Goal: Task Accomplishment & Management: Manage account settings

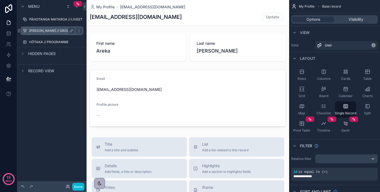
click at [40, 31] on label "[PERSON_NAME] // GROUPS" at bounding box center [51, 31] width 44 height 4
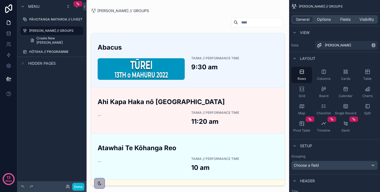
click at [70, 122] on div "Menu PĀHOTANGA MATAROA // LIVESTREAM NGĀ KAPA // GROUPS Create New Ngā Kapa HŌT…" at bounding box center [51, 93] width 69 height 186
click at [211, 49] on div "scrollable content" at bounding box center [187, 93] width 202 height 186
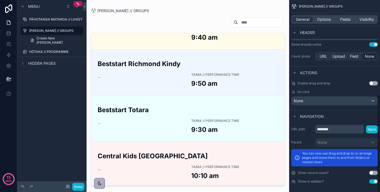
scroll to position [186, 0]
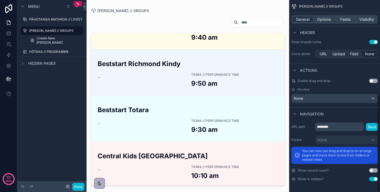
click at [374, 181] on button "Use setting" at bounding box center [373, 179] width 9 height 4
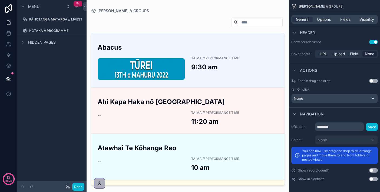
click at [374, 181] on button "Use setting" at bounding box center [373, 179] width 9 height 4
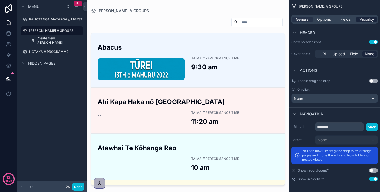
click at [367, 20] on span "Visibility" at bounding box center [366, 19] width 15 height 5
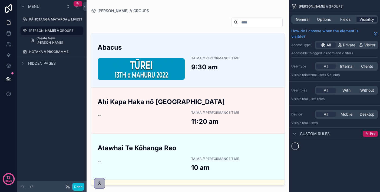
scroll to position [0, 0]
click at [305, 151] on span "New rule" at bounding box center [305, 149] width 21 height 5
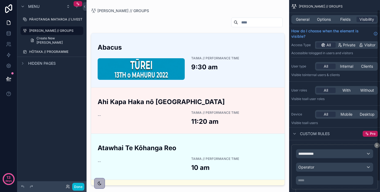
scroll to position [23, 0]
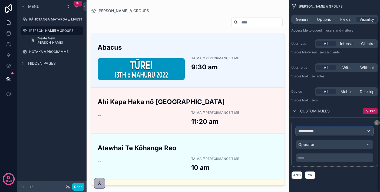
click at [318, 131] on span "**********" at bounding box center [308, 131] width 20 height 5
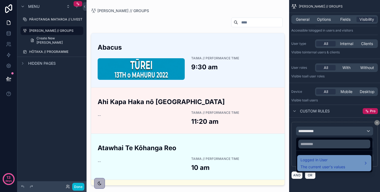
click at [333, 160] on span "Logged in User" at bounding box center [322, 160] width 45 height 6
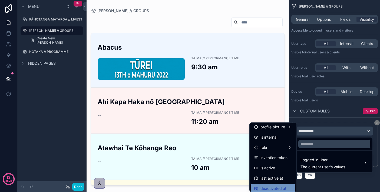
scroll to position [52, 0]
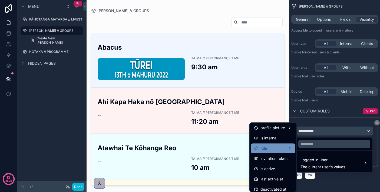
click at [286, 147] on div "role" at bounding box center [273, 148] width 38 height 6
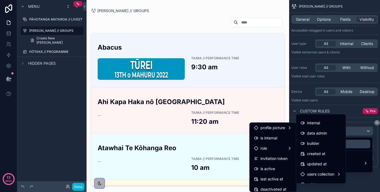
scroll to position [35, 0]
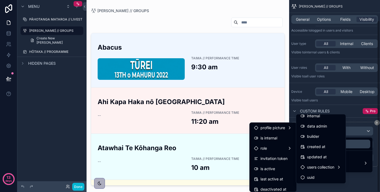
click at [358, 176] on div "scrollable content" at bounding box center [190, 96] width 380 height 192
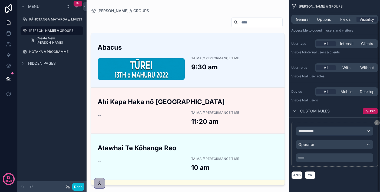
click at [377, 122] on div "**********" at bounding box center [334, 96] width 91 height 192
click at [376, 124] on icon "scrollable content" at bounding box center [376, 122] width 3 height 3
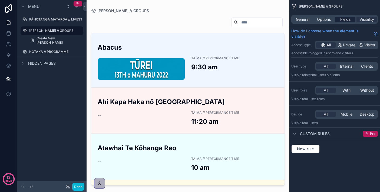
click at [346, 21] on span "Fields" at bounding box center [345, 19] width 10 height 5
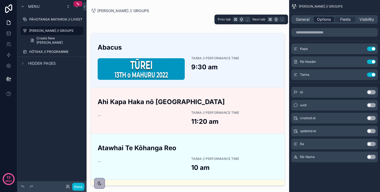
click at [322, 19] on span "Options" at bounding box center [324, 19] width 14 height 5
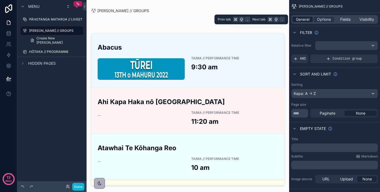
click at [308, 21] on span "General" at bounding box center [303, 19] width 14 height 5
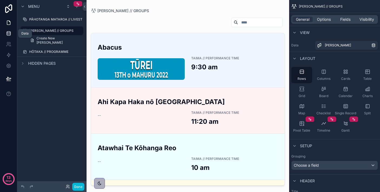
click at [11, 35] on icon at bounding box center [8, 33] width 5 height 5
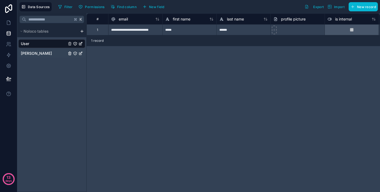
click at [39, 53] on link "[PERSON_NAME]" at bounding box center [44, 53] width 46 height 5
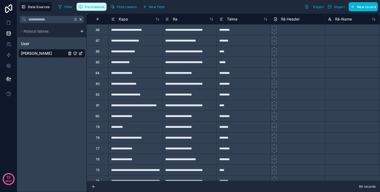
click at [92, 7] on span "Permissions" at bounding box center [94, 7] width 19 height 4
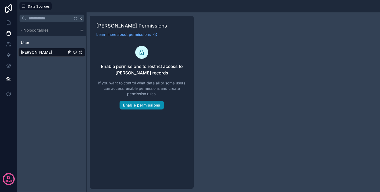
click at [148, 108] on button "Enable permissions" at bounding box center [141, 105] width 44 height 9
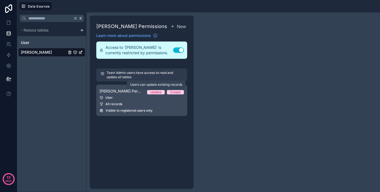
click at [155, 92] on div "Update" at bounding box center [155, 92] width 11 height 4
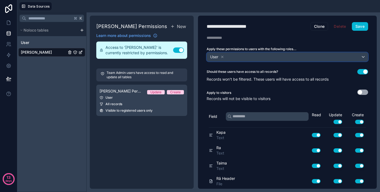
click at [234, 56] on div "User" at bounding box center [287, 57] width 161 height 9
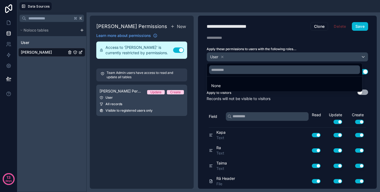
click at [268, 100] on div at bounding box center [190, 96] width 380 height 192
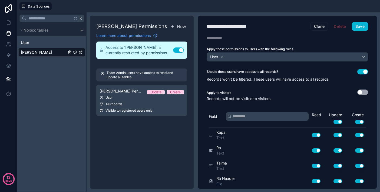
click at [361, 93] on button "Use setting" at bounding box center [362, 92] width 11 height 5
click at [358, 26] on button "Save" at bounding box center [360, 26] width 16 height 9
click at [363, 28] on button "Save" at bounding box center [360, 26] width 16 height 9
click at [9, 80] on icon at bounding box center [8, 78] width 5 height 5
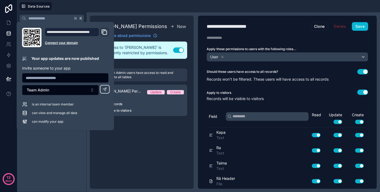
click at [106, 31] on icon "Domain and Custom Link" at bounding box center [104, 32] width 6 height 6
click at [152, 134] on div "Ngā Kapa Permissions New Learn more about permissions Access to 'Ngā Kapa' is c…" at bounding box center [142, 102] width 104 height 173
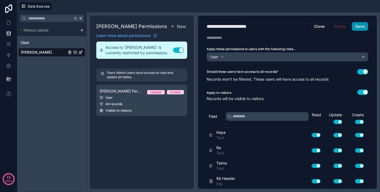
click at [362, 29] on button "Save" at bounding box center [360, 26] width 16 height 9
click at [6, 24] on icon at bounding box center [8, 22] width 5 height 5
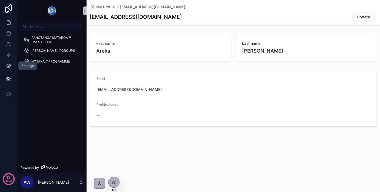
click at [7, 69] on link at bounding box center [8, 66] width 17 height 11
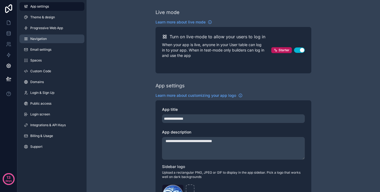
click at [68, 37] on link "Navigation" at bounding box center [51, 39] width 65 height 9
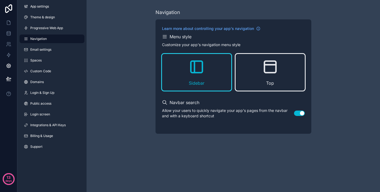
click at [274, 80] on div "Top" at bounding box center [269, 72] width 69 height 37
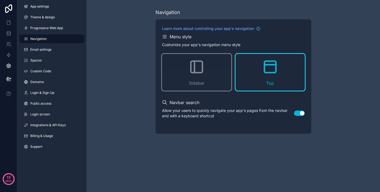
click at [161, 160] on div "Navigation Learn more about controlling your app's navigation Menu style Custom…" at bounding box center [232, 96] width 293 height 192
click at [62, 50] on link "Email settings" at bounding box center [51, 49] width 65 height 9
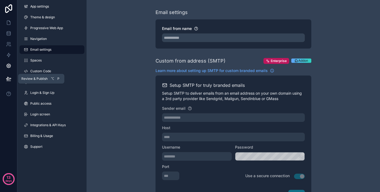
click at [7, 79] on icon at bounding box center [8, 78] width 5 height 3
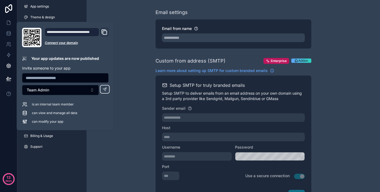
click at [106, 35] on icon "Domain and Custom Link" at bounding box center [105, 33] width 4 height 4
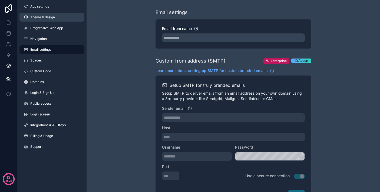
click at [42, 16] on span "Theme & design" at bounding box center [42, 17] width 25 height 4
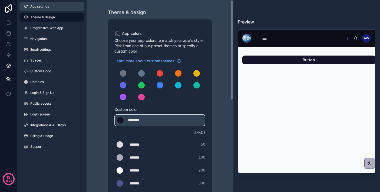
click at [62, 8] on link "App settings" at bounding box center [51, 6] width 65 height 9
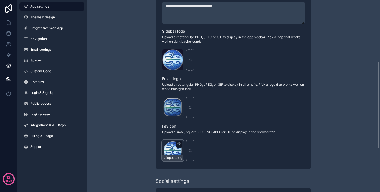
scroll to position [137, 0]
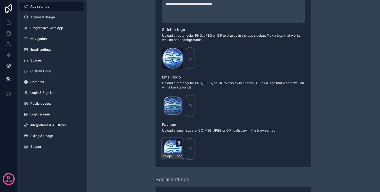
click at [178, 142] on icon "scrollable content" at bounding box center [179, 143] width 4 height 4
click at [188, 134] on icon "button" at bounding box center [190, 133] width 4 height 4
click at [172, 147] on div "scrollable content" at bounding box center [173, 149] width 22 height 22
type input "**********"
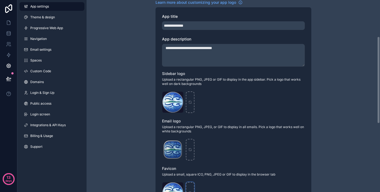
scroll to position [0, 0]
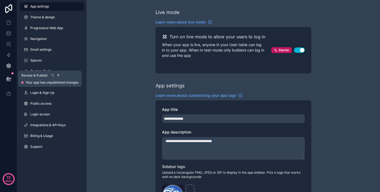
click at [10, 78] on icon at bounding box center [8, 78] width 5 height 3
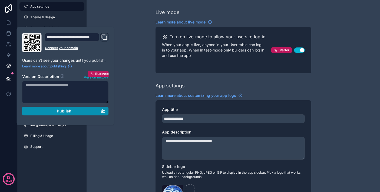
click at [72, 111] on div "Publish" at bounding box center [65, 111] width 79 height 5
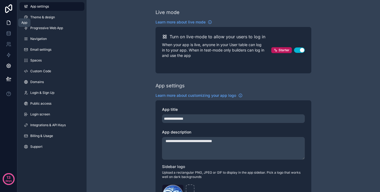
click at [10, 21] on icon at bounding box center [8, 23] width 3 height 4
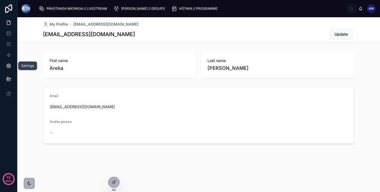
click at [10, 66] on icon at bounding box center [8, 65] width 5 height 5
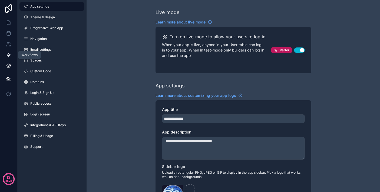
click at [9, 55] on icon at bounding box center [8, 55] width 3 height 4
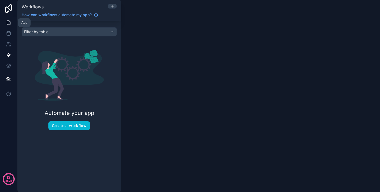
click at [9, 22] on icon at bounding box center [8, 22] width 5 height 5
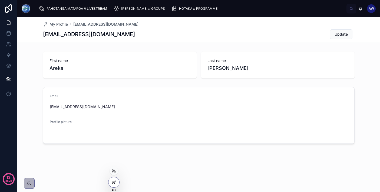
click at [113, 184] on icon at bounding box center [113, 183] width 2 height 2
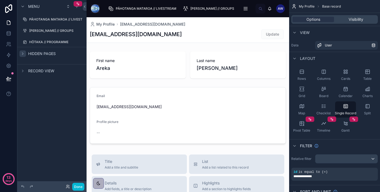
click at [24, 53] on icon "scrollable content" at bounding box center [23, 54] width 4 height 4
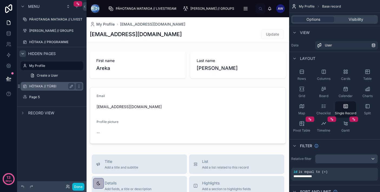
click at [51, 85] on label "HŌTAKA // TŪREI" at bounding box center [50, 86] width 43 height 4
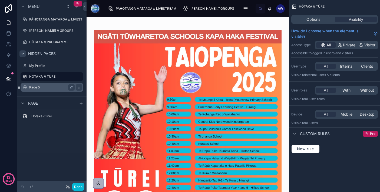
click at [80, 87] on icon "scrollable content" at bounding box center [79, 87] width 4 height 4
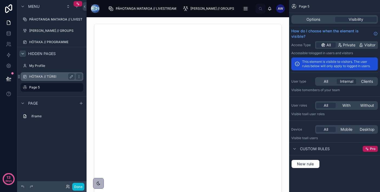
click at [56, 78] on label "HŌTAKA // TŪREI" at bounding box center [50, 77] width 43 height 4
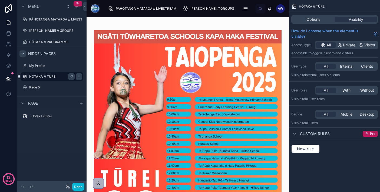
click at [79, 76] on icon "scrollable content" at bounding box center [79, 77] width 4 height 4
click at [100, 71] on span "Clone" at bounding box center [101, 72] width 10 height 5
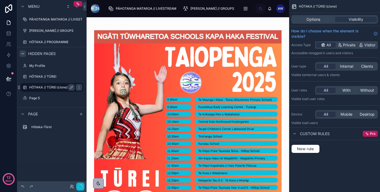
click at [54, 88] on label "HŌTAKA // TŪREI (clone)" at bounding box center [50, 87] width 43 height 4
click at [72, 87] on icon "scrollable content" at bounding box center [71, 87] width 4 height 4
click at [57, 88] on input "**********" at bounding box center [47, 87] width 37 height 6
type input "**********"
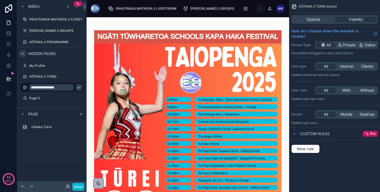
click at [49, 145] on div "Hōtaka-Tūrei" at bounding box center [51, 142] width 69 height 43
click at [79, 126] on icon "scrollable content" at bounding box center [79, 127] width 4 height 4
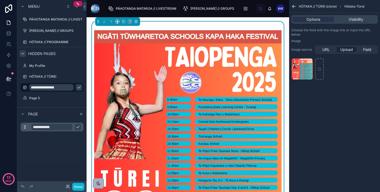
click at [64, 128] on input "**********" at bounding box center [51, 127] width 41 height 6
type input "**********"
click at [78, 127] on icon "scrollable content" at bounding box center [78, 127] width 4 height 4
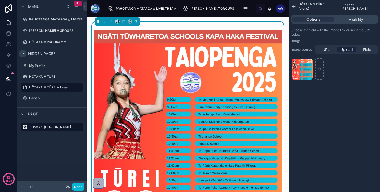
click at [156, 98] on img at bounding box center [187, 147] width 187 height 234
click at [308, 62] on icon "scrollable content" at bounding box center [308, 63] width 4 height 4
click at [318, 54] on icon "button" at bounding box center [319, 53] width 2 height 2
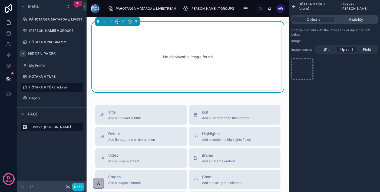
click at [306, 64] on div "scrollable content" at bounding box center [302, 69] width 22 height 22
type input "**********"
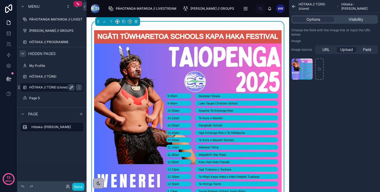
click at [71, 87] on icon "scrollable content" at bounding box center [71, 87] width 4 height 4
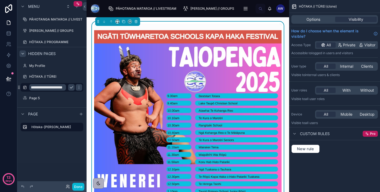
click at [52, 88] on input "**********" at bounding box center [47, 87] width 37 height 6
type input "**********"
click at [79, 86] on icon "scrollable content" at bounding box center [79, 86] width 0 height 0
click at [73, 87] on icon "scrollable content" at bounding box center [71, 87] width 4 height 4
click at [309, 17] on span "Options" at bounding box center [313, 19] width 14 height 5
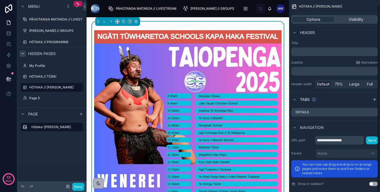
scroll to position [5, 0]
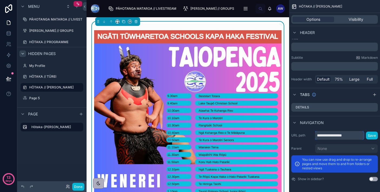
click at [330, 138] on input "**********" at bounding box center [339, 135] width 49 height 9
click at [330, 136] on input "**********" at bounding box center [339, 135] width 49 height 9
type input "**********"
click at [372, 137] on button "Save" at bounding box center [372, 136] width 12 height 8
click at [372, 133] on button "Save" at bounding box center [372, 136] width 12 height 8
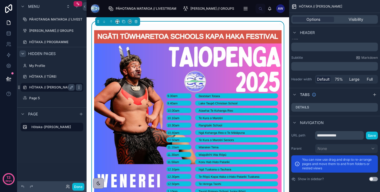
click at [77, 88] on icon "scrollable content" at bounding box center [79, 87] width 4 height 4
click at [97, 85] on span "Clone" at bounding box center [101, 83] width 10 height 5
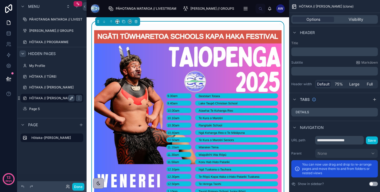
click at [71, 97] on icon "scrollable content" at bounding box center [71, 98] width 4 height 4
click at [53, 98] on input "**********" at bounding box center [47, 98] width 37 height 6
type input "**********"
click at [77, 98] on icon "scrollable content" at bounding box center [79, 98] width 4 height 4
click at [334, 141] on input "**********" at bounding box center [339, 140] width 49 height 9
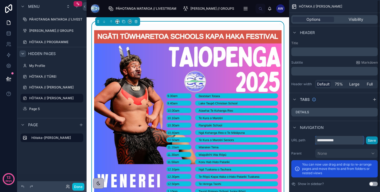
type input "**********"
click at [372, 141] on button "Save" at bounding box center [372, 141] width 12 height 8
click at [189, 132] on img at bounding box center [187, 147] width 187 height 234
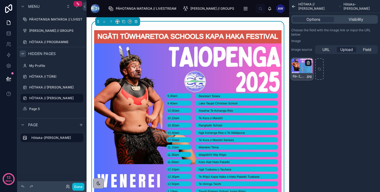
click at [308, 64] on icon "scrollable content" at bounding box center [308, 63] width 4 height 4
click at [319, 55] on icon "button" at bounding box center [319, 53] width 2 height 2
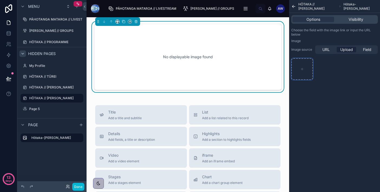
click at [307, 66] on div "scrollable content" at bounding box center [302, 69] width 22 height 22
type input "**********"
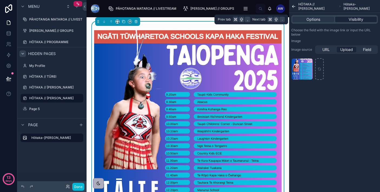
click at [346, 18] on div "Visibility" at bounding box center [356, 19] width 42 height 5
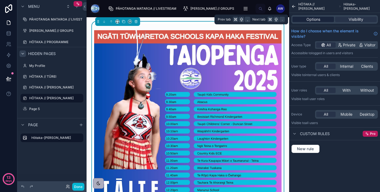
click at [315, 21] on span "Options" at bounding box center [313, 19] width 14 height 5
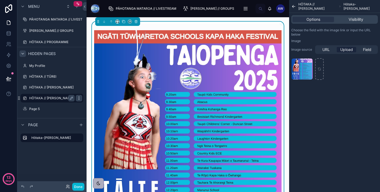
click at [78, 99] on icon "scrollable content" at bounding box center [79, 98] width 4 height 4
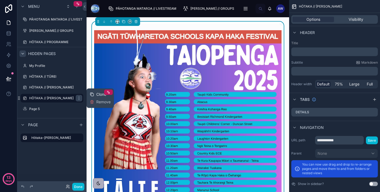
click at [101, 93] on span "Clone" at bounding box center [101, 94] width 10 height 5
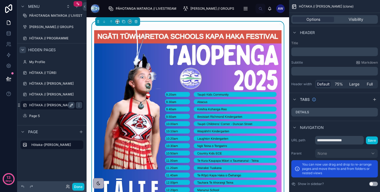
click at [71, 105] on icon "scrollable content" at bounding box center [71, 105] width 4 height 4
click at [54, 105] on input "**********" at bounding box center [47, 105] width 37 height 6
click at [51, 106] on input "**********" at bounding box center [47, 105] width 37 height 6
type input "**********"
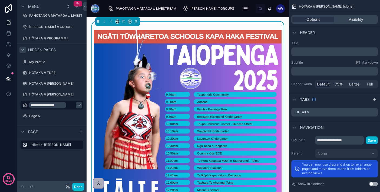
click at [78, 105] on icon "scrollable content" at bounding box center [79, 106] width 3 height 2
click at [331, 142] on input "**********" at bounding box center [339, 140] width 49 height 9
type input "**********"
click at [372, 142] on button "Save" at bounding box center [372, 141] width 12 height 8
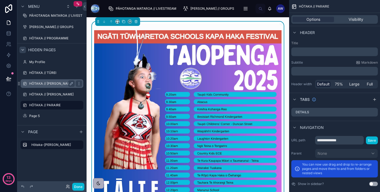
click at [55, 82] on label "HŌTAKA // [PERSON_NAME]" at bounding box center [51, 84] width 44 height 4
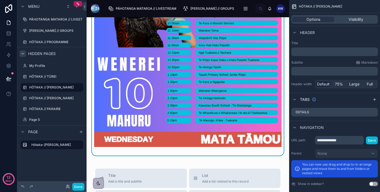
scroll to position [122, 0]
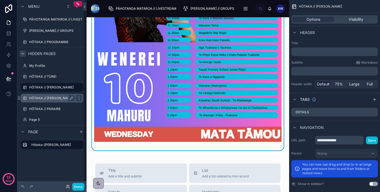
click at [63, 96] on label "HŌTAKA // [PERSON_NAME]" at bounding box center [51, 98] width 44 height 4
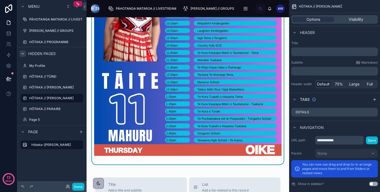
scroll to position [342, 0]
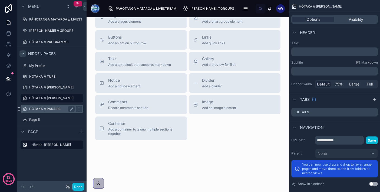
click at [60, 110] on label "HŌTAKA // PARAIRE" at bounding box center [50, 109] width 43 height 4
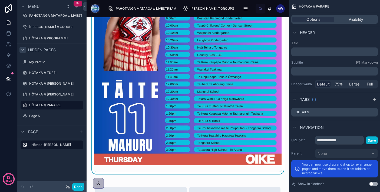
scroll to position [102, 0]
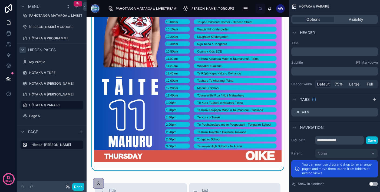
click at [213, 110] on img at bounding box center [187, 45] width 187 height 234
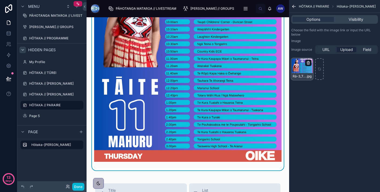
click at [309, 64] on icon "scrollable content" at bounding box center [308, 63] width 4 height 4
click at [319, 53] on icon "button" at bounding box center [319, 53] width 4 height 4
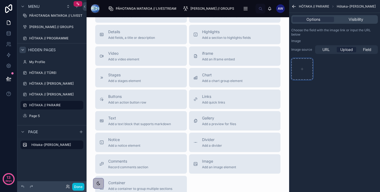
click at [304, 68] on div "scrollable content" at bounding box center [302, 69] width 22 height 22
type input "**********"
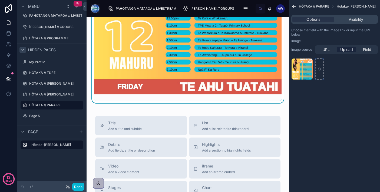
scroll to position [0, 0]
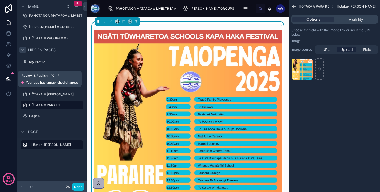
click at [8, 80] on icon at bounding box center [8, 78] width 5 height 3
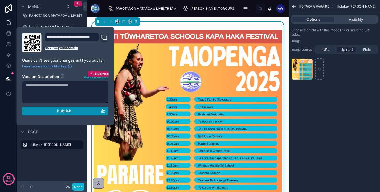
click at [71, 110] on div "Publish" at bounding box center [65, 111] width 79 height 5
